Goal: Transaction & Acquisition: Purchase product/service

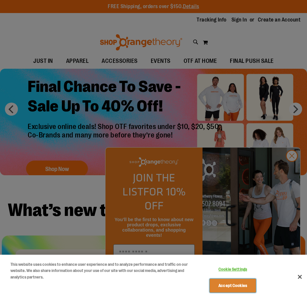
click at [232, 280] on button "Accept Cookies" at bounding box center [233, 286] width 46 height 14
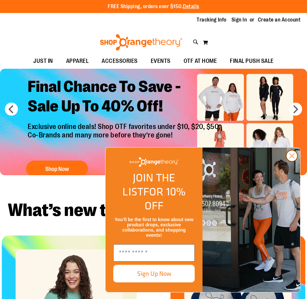
click at [291, 161] on circle "Close dialog" at bounding box center [292, 156] width 11 height 11
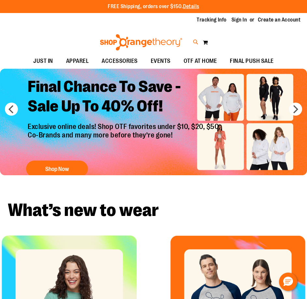
click at [196, 44] on icon at bounding box center [196, 41] width 6 height 7
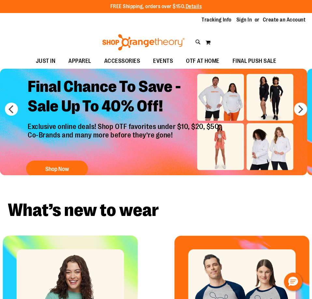
click at [124, 37] on input "Search" at bounding box center [156, 37] width 246 height 22
click at [63, 252] on link "See all results" at bounding box center [50, 250] width 29 height 5
type input "**********"
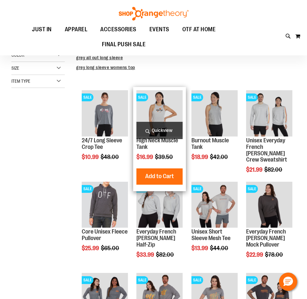
scroll to position [65, 0]
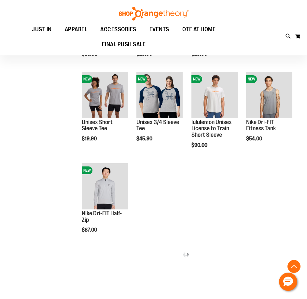
scroll to position [1368, 0]
